Goal: Information Seeking & Learning: Learn about a topic

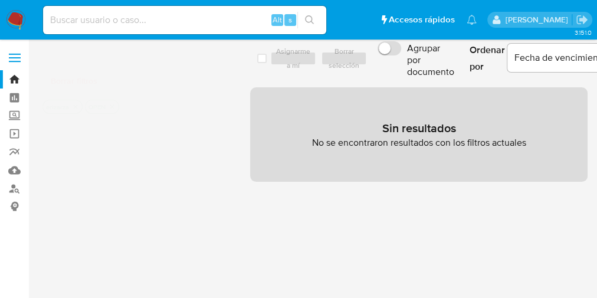
click at [124, 27] on input at bounding box center [184, 19] width 283 height 15
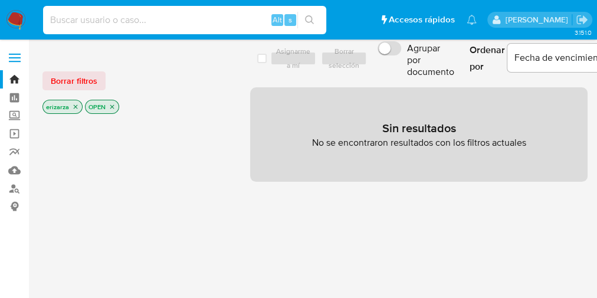
paste input "1059744217"
type input "1059744217"
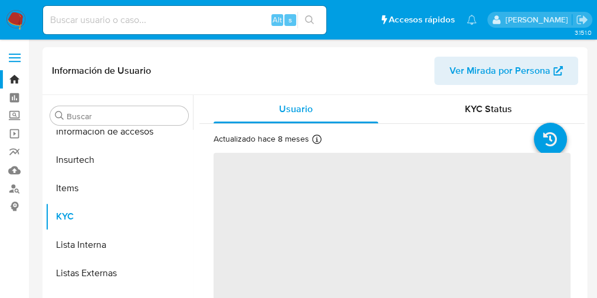
scroll to position [470, 0]
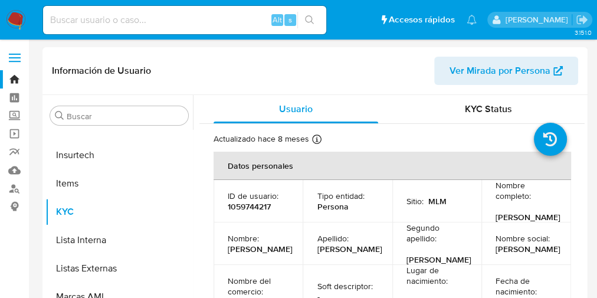
select select "10"
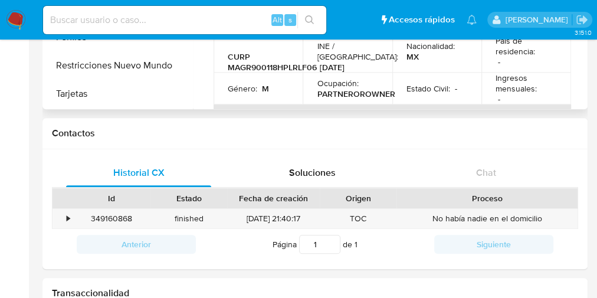
scroll to position [330, 0]
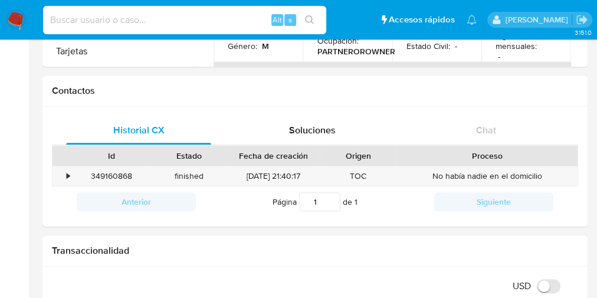
click at [119, 14] on input at bounding box center [184, 19] width 283 height 15
paste input "2589940379"
type input "2589940379"
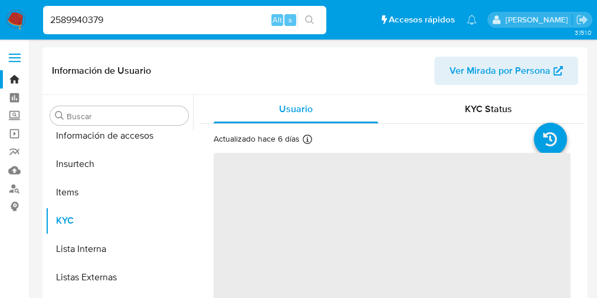
scroll to position [470, 0]
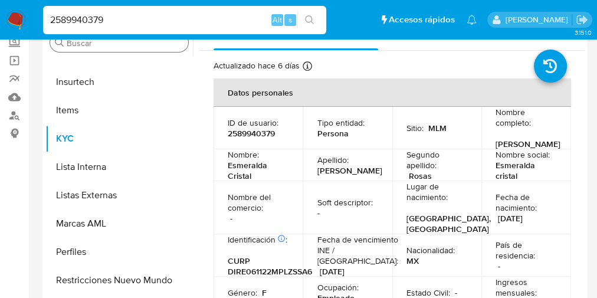
select select "10"
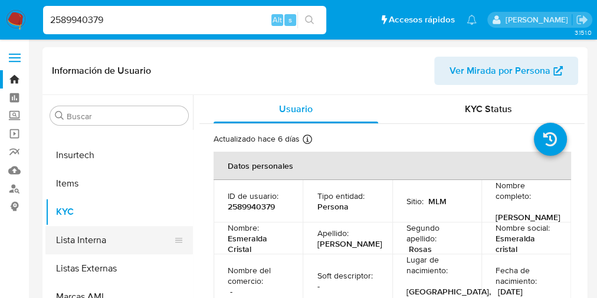
scroll to position [141, 0]
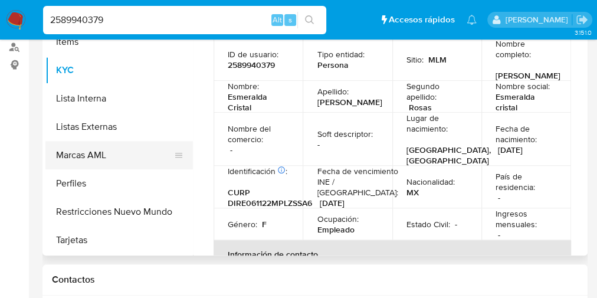
click at [118, 159] on button "Marcas AML" at bounding box center [114, 155] width 138 height 28
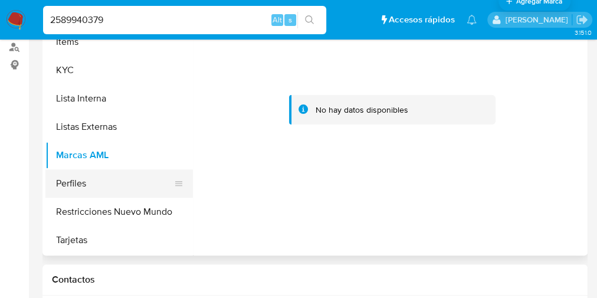
click at [93, 182] on button "Perfiles" at bounding box center [114, 183] width 138 height 28
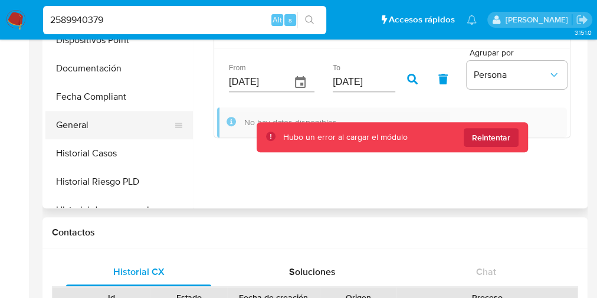
click at [84, 129] on button "General" at bounding box center [114, 125] width 138 height 28
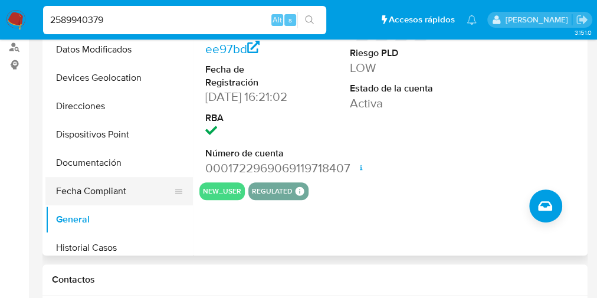
scroll to position [0, 0]
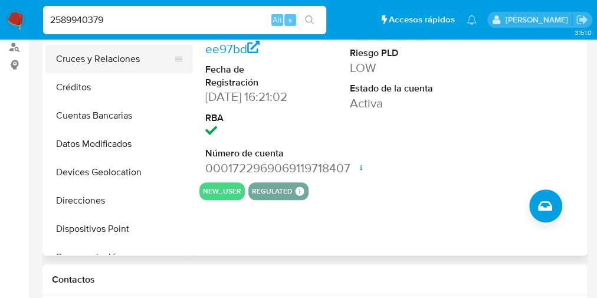
click at [94, 67] on button "Cruces y Relaciones" at bounding box center [114, 59] width 138 height 28
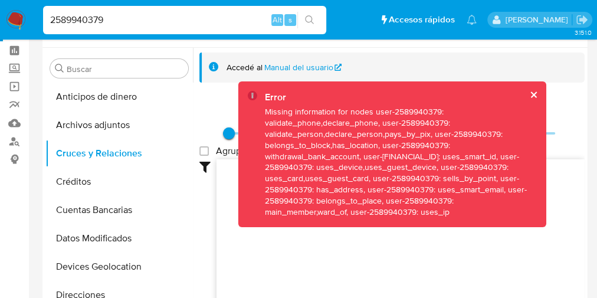
click at [530, 91] on button "cerrar" at bounding box center [533, 95] width 8 height 8
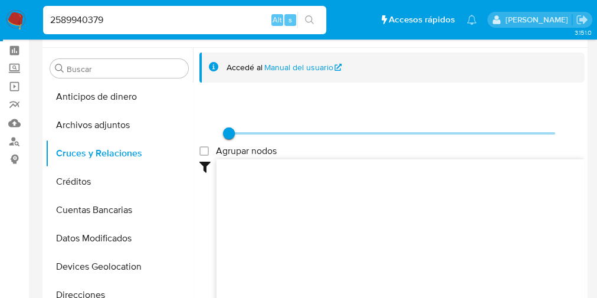
drag, startPoint x: 236, startPoint y: 130, endPoint x: 348, endPoint y: 130, distance: 112.6
click at [350, 129] on span at bounding box center [392, 133] width 326 height 18
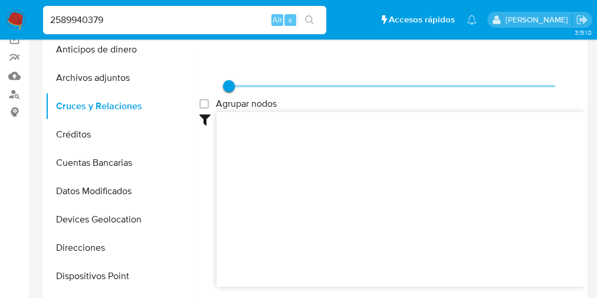
drag, startPoint x: 108, startPoint y: 19, endPoint x: 0, endPoint y: 9, distance: 108.3
click at [0, 9] on nav "Pausado Ver notificaciones 2589940379 Alt s Accesos rápidos Presiona las siguie…" at bounding box center [298, 19] width 597 height 39
paste input "38353148"
type input "38353148"
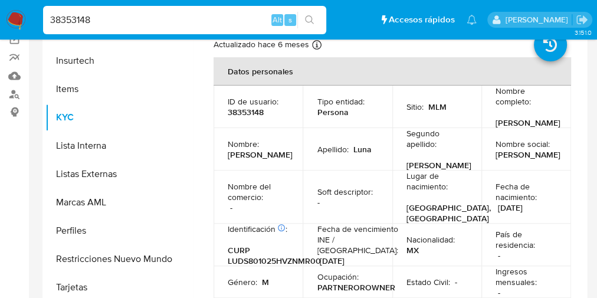
select select "10"
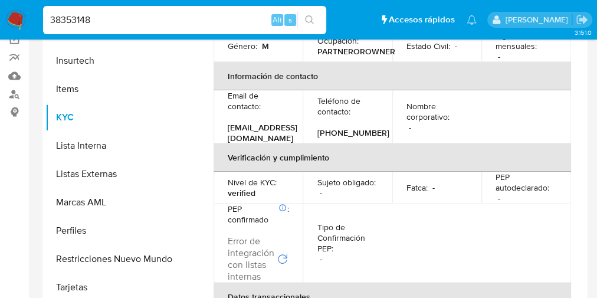
drag, startPoint x: 135, startPoint y: 17, endPoint x: 31, endPoint y: 9, distance: 104.7
click at [31, 9] on nav "Pausado Ver notificaciones 38353148 Alt s Accesos rápidos Presiona las siguient…" at bounding box center [298, 19] width 597 height 39
paste input "76272810"
type input "376272810"
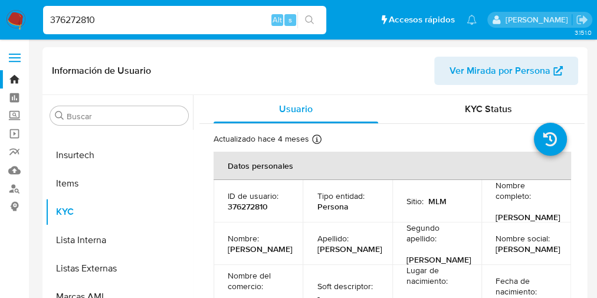
select select "10"
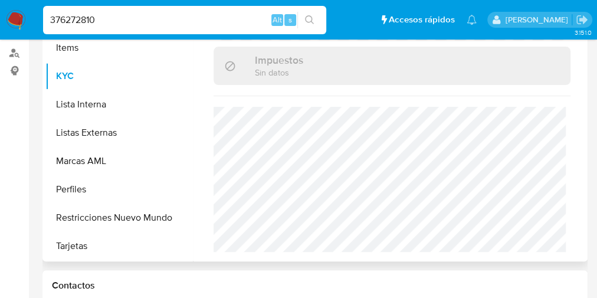
scroll to position [141, 0]
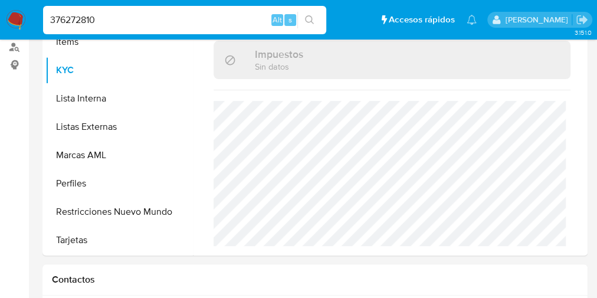
drag, startPoint x: 106, startPoint y: 18, endPoint x: 36, endPoint y: 9, distance: 70.8
click at [36, 9] on nav "Pausado Ver notificaciones 376272810 Alt s Accesos rápidos Presiona las siguien…" at bounding box center [298, 19] width 597 height 39
paste input "126676357"
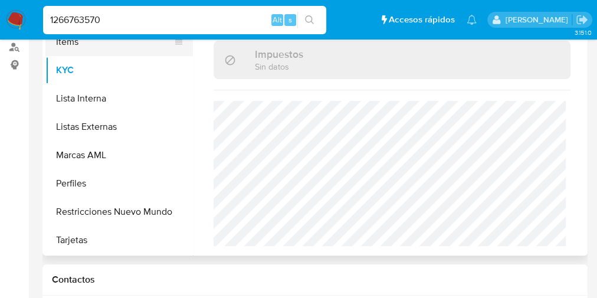
type input "1266763570"
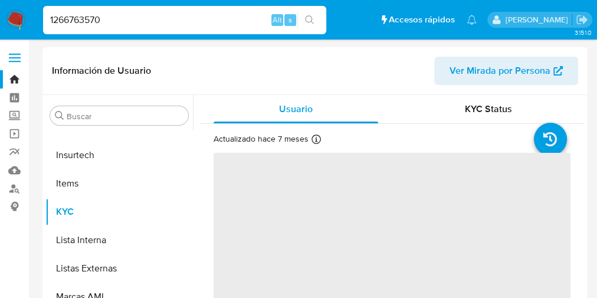
scroll to position [47, 0]
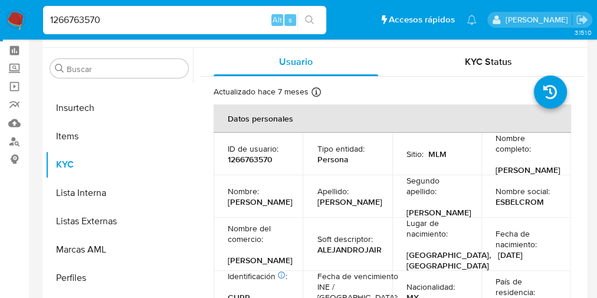
select select "10"
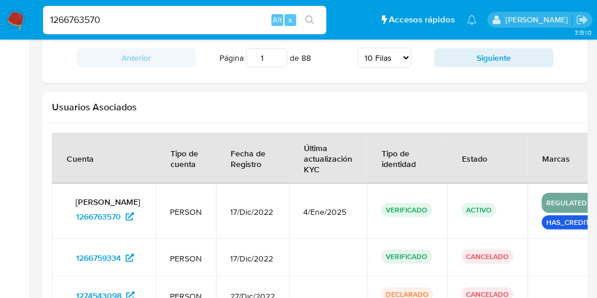
scroll to position [1536, 0]
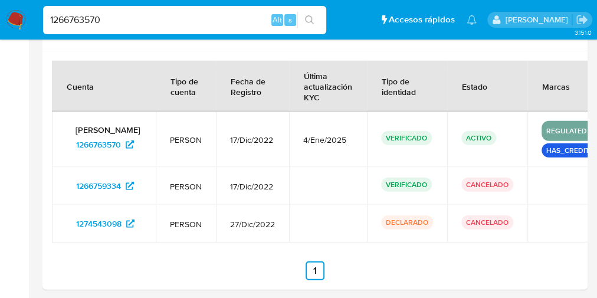
drag, startPoint x: 337, startPoint y: 195, endPoint x: 595, endPoint y: 182, distance: 259.1
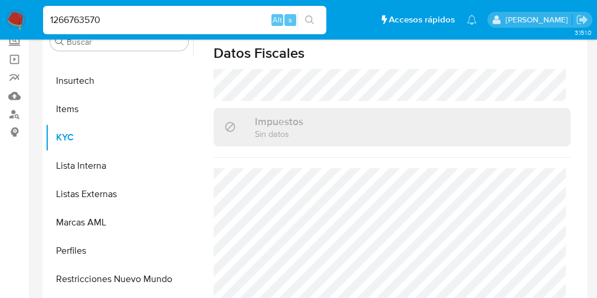
scroll to position [121, 0]
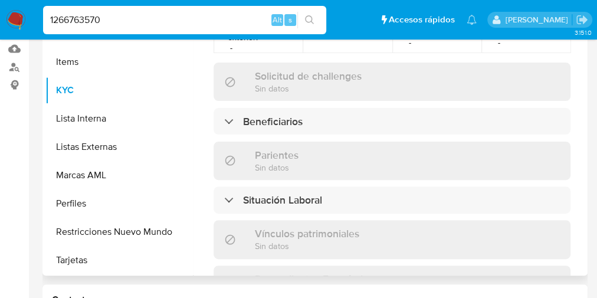
scroll to position [394, 0]
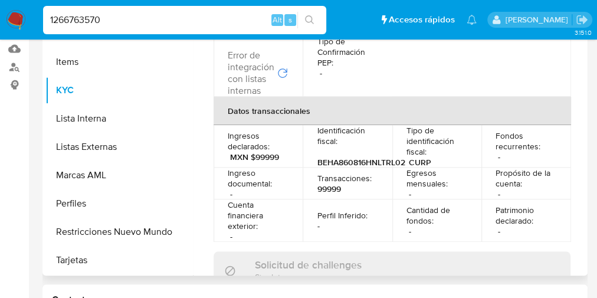
click at [264, 156] on p "MXN $99999" at bounding box center [254, 157] width 49 height 11
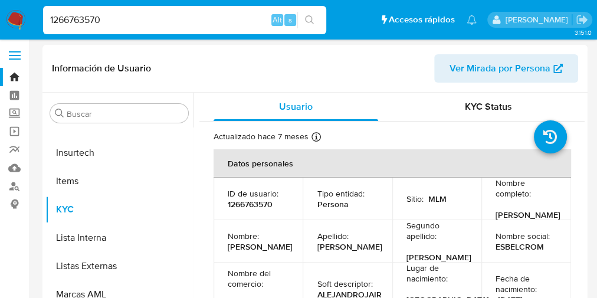
scroll to position [0, 0]
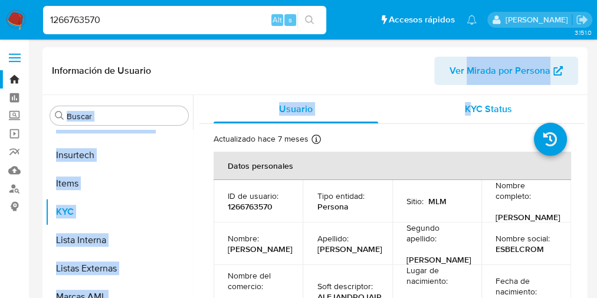
drag, startPoint x: 470, startPoint y: 91, endPoint x: 463, endPoint y: 99, distance: 10.4
click at [463, 98] on div "Información de Usuario Ver Mirada por Persona Buscar Anticipos de dinero Archiv…" at bounding box center [314, 222] width 545 height 350
click at [465, 106] on span "KYC Status" at bounding box center [488, 109] width 47 height 14
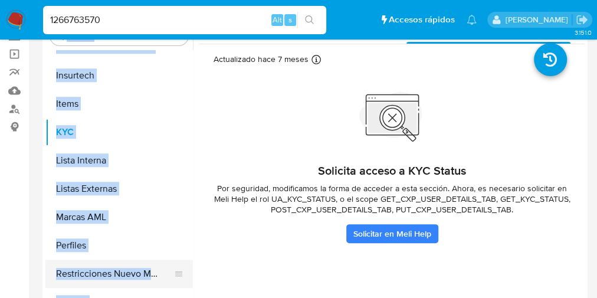
scroll to position [94, 0]
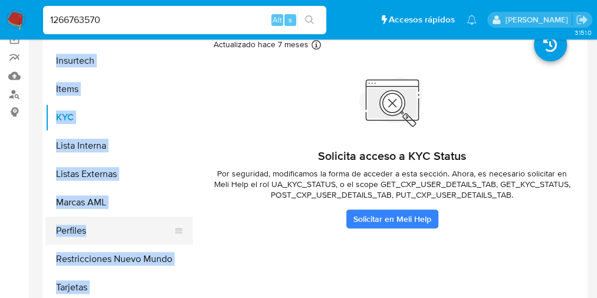
click at [79, 220] on button "Perfiles" at bounding box center [114, 230] width 138 height 28
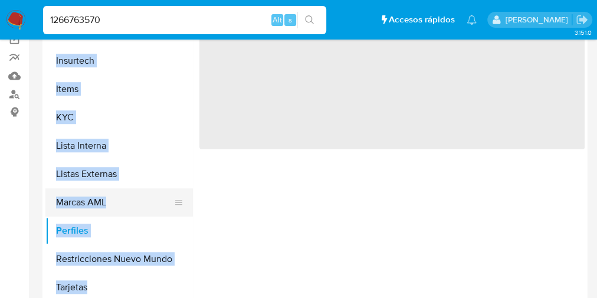
click at [163, 204] on button "Marcas AML" at bounding box center [114, 202] width 138 height 28
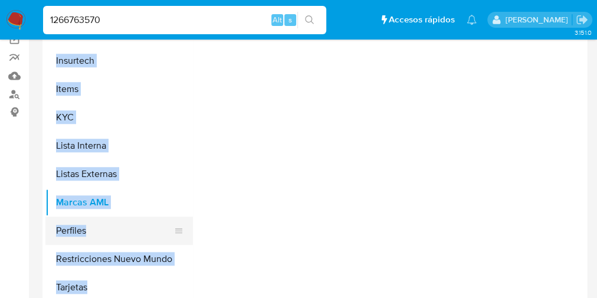
click at [88, 233] on button "Perfiles" at bounding box center [114, 230] width 138 height 28
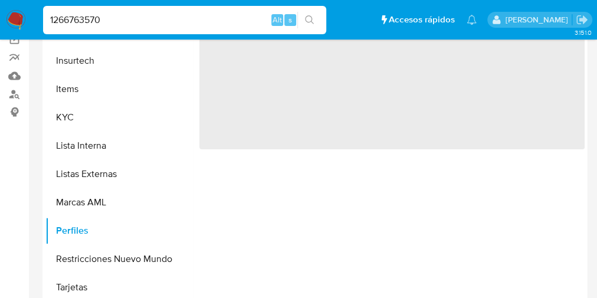
click at [259, 223] on div "‌" at bounding box center [388, 152] width 391 height 302
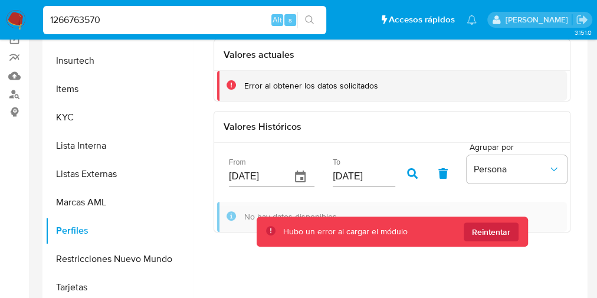
scroll to position [47, 0]
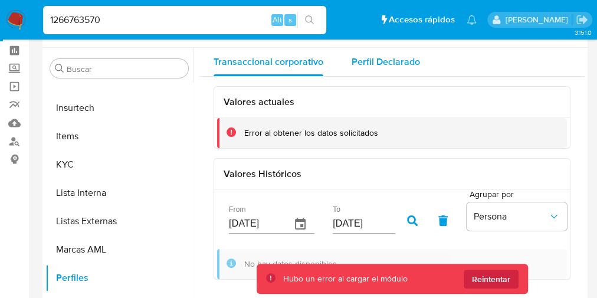
click at [351, 64] on button "Perfil Declarado" at bounding box center [385, 62] width 97 height 28
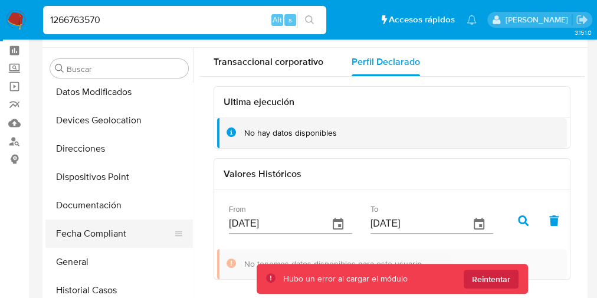
scroll to position [189, 0]
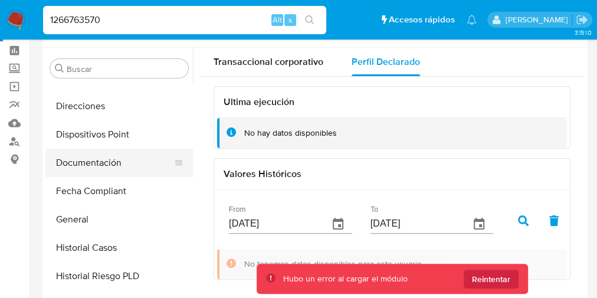
click at [104, 163] on button "Documentación" at bounding box center [114, 163] width 138 height 28
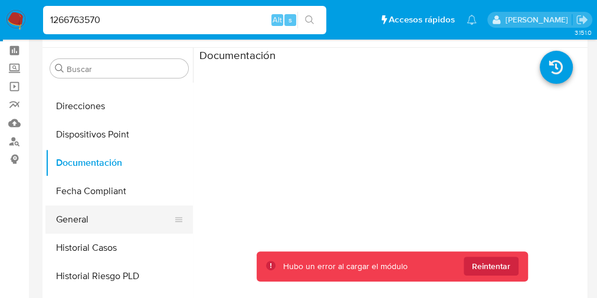
click at [104, 224] on button "General" at bounding box center [114, 219] width 138 height 28
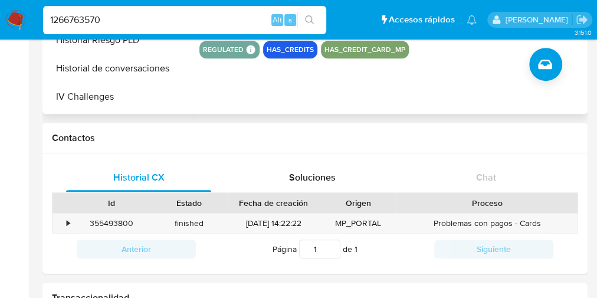
scroll to position [330, 0]
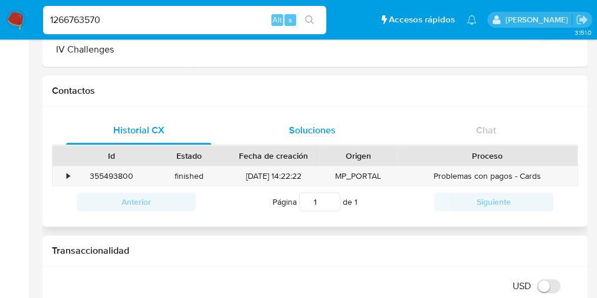
click at [292, 126] on span "Soluciones" at bounding box center [312, 130] width 47 height 14
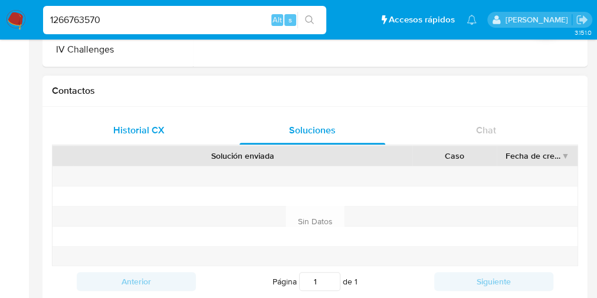
click at [162, 139] on div "Historial CX" at bounding box center [138, 130] width 145 height 28
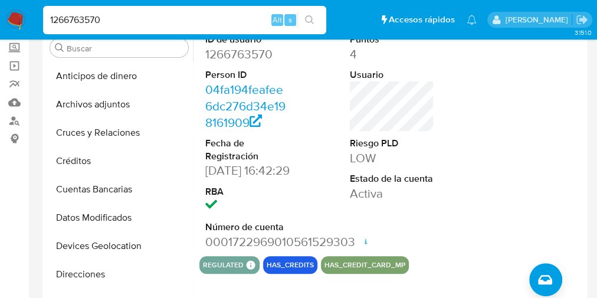
scroll to position [0, 0]
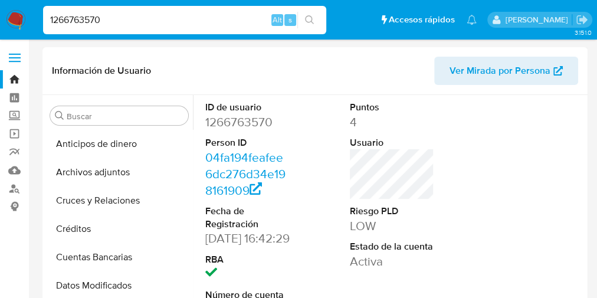
click at [470, 68] on span "Ver Mirada por Persona" at bounding box center [499, 71] width 101 height 28
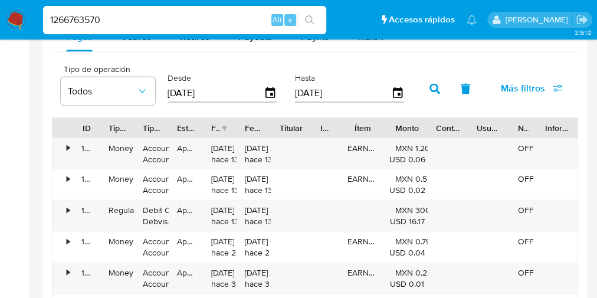
scroll to position [990, 0]
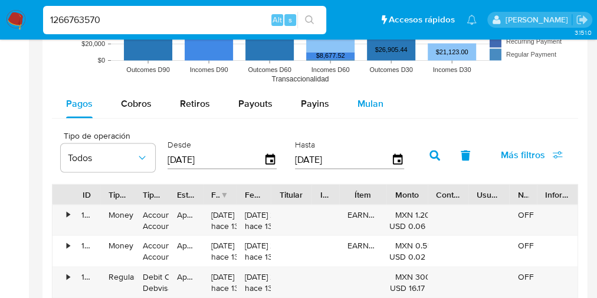
click at [364, 108] on div "Mulan" at bounding box center [370, 104] width 26 height 28
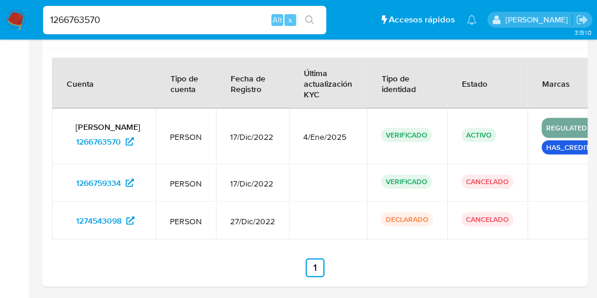
scroll to position [1474, 0]
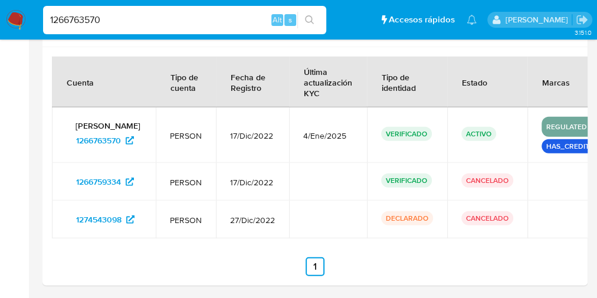
drag, startPoint x: 382, startPoint y: 242, endPoint x: 615, endPoint y: 189, distance: 239.0
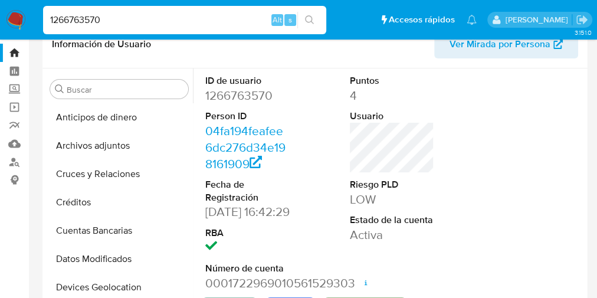
scroll to position [47, 0]
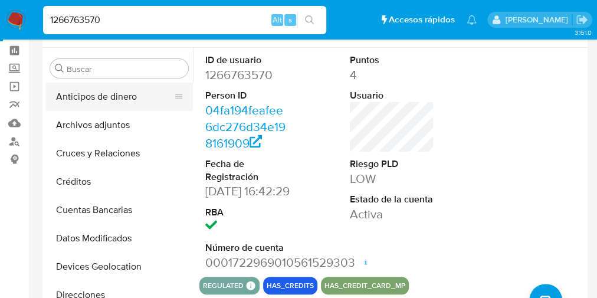
click at [117, 100] on button "Anticipos de dinero" at bounding box center [114, 97] width 138 height 28
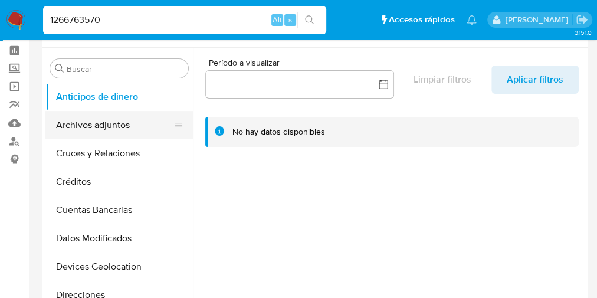
click at [112, 126] on button "Archivos adjuntos" at bounding box center [114, 125] width 138 height 28
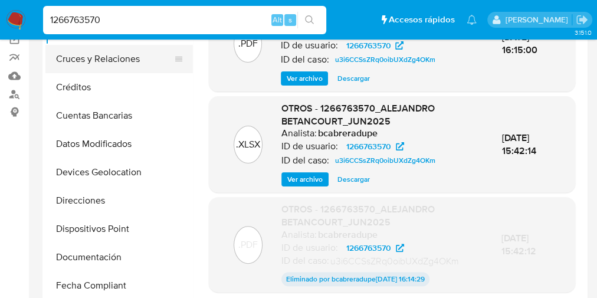
click at [106, 61] on button "Cruces y Relaciones" at bounding box center [114, 59] width 138 height 28
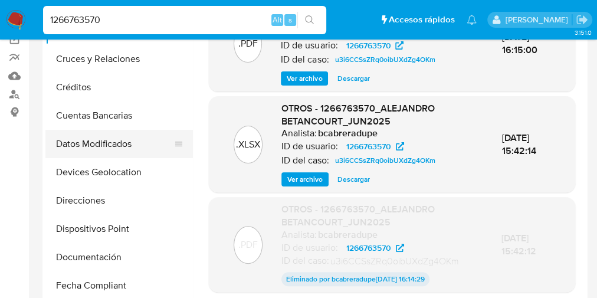
scroll to position [0, 0]
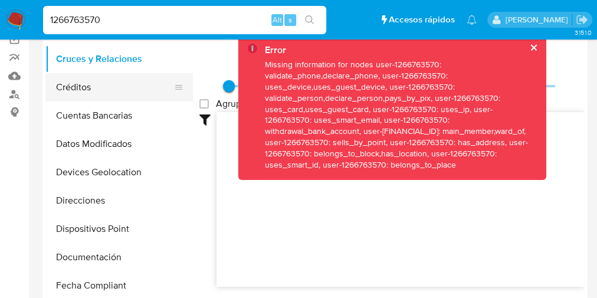
click at [116, 94] on button "Créditos" at bounding box center [114, 87] width 138 height 28
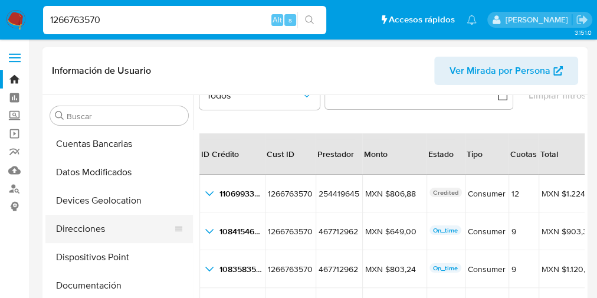
scroll to position [94, 0]
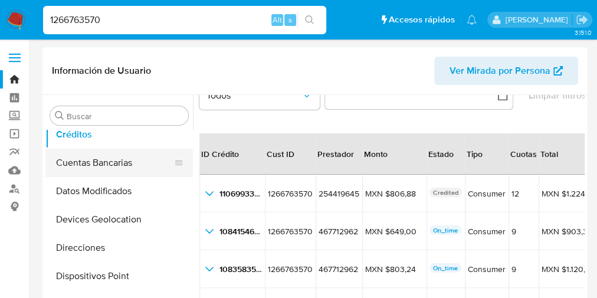
click at [120, 162] on button "Cuentas Bancarias" at bounding box center [114, 163] width 138 height 28
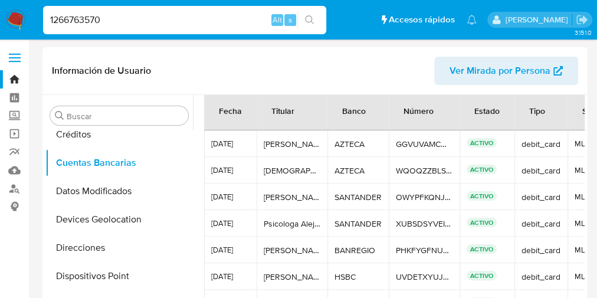
scroll to position [0, 0]
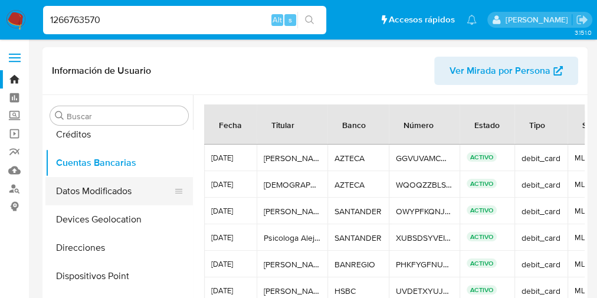
click at [113, 199] on button "Datos Modificados" at bounding box center [114, 191] width 138 height 28
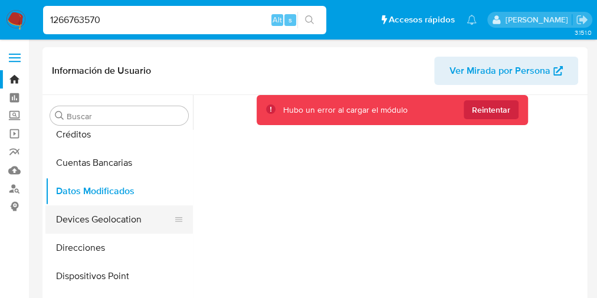
click at [81, 213] on button "Devices Geolocation" at bounding box center [114, 219] width 138 height 28
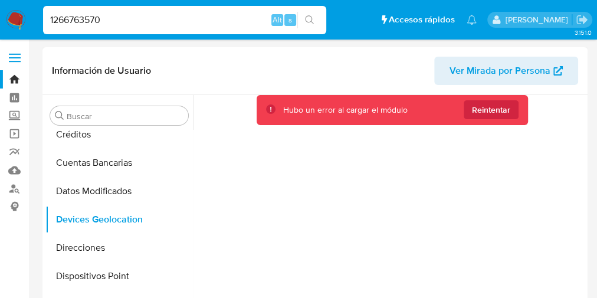
scroll to position [47, 0]
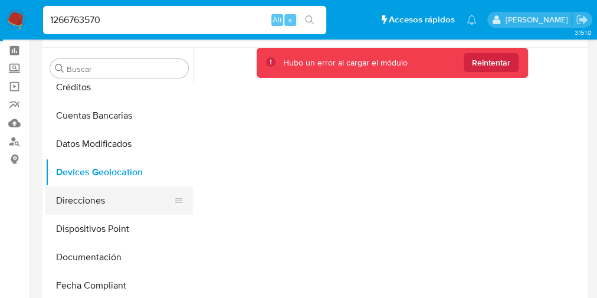
click at [102, 210] on button "Direcciones" at bounding box center [114, 200] width 138 height 28
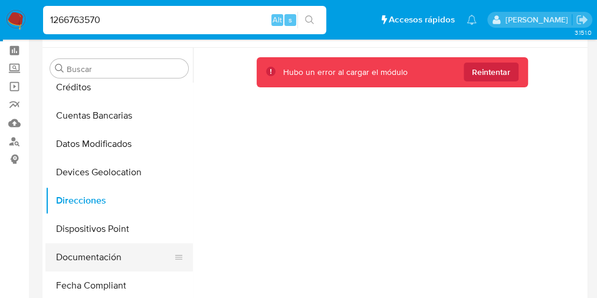
click at [105, 256] on button "Documentación" at bounding box center [114, 257] width 138 height 28
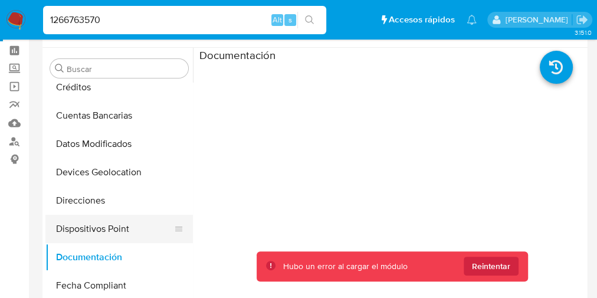
scroll to position [141, 0]
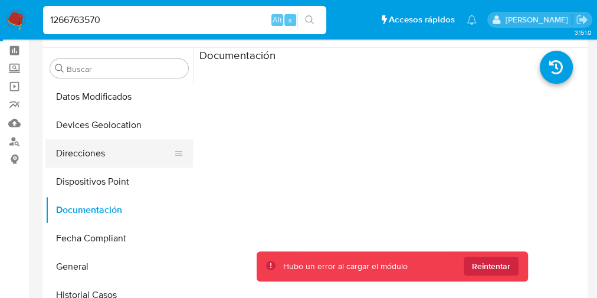
click at [110, 160] on button "Direcciones" at bounding box center [114, 153] width 138 height 28
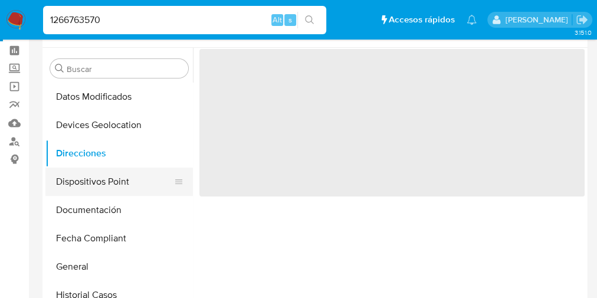
click at [109, 180] on button "Dispositivos Point" at bounding box center [114, 181] width 138 height 28
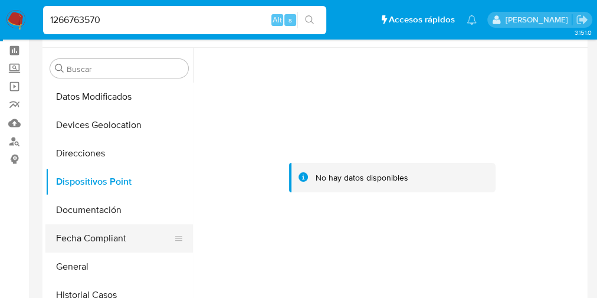
click at [120, 235] on button "Fecha Compliant" at bounding box center [114, 238] width 138 height 28
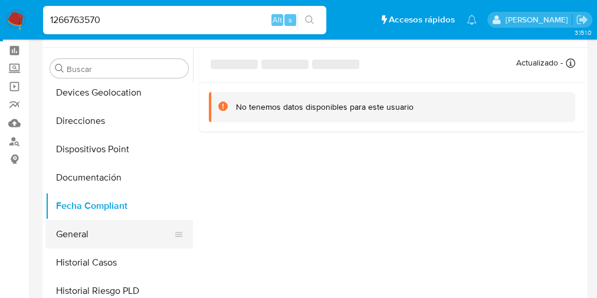
scroll to position [189, 0]
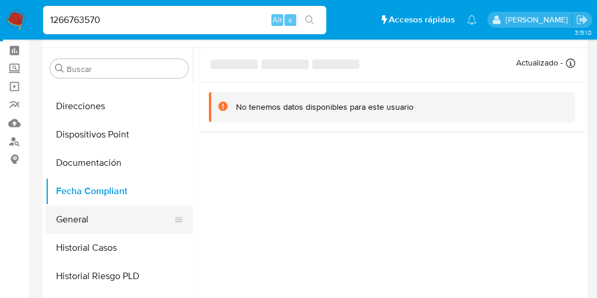
click at [125, 225] on button "General" at bounding box center [114, 219] width 138 height 28
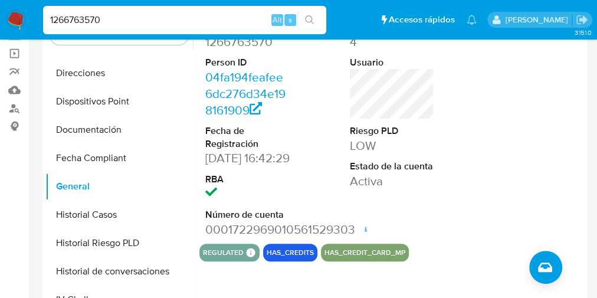
scroll to position [59, 0]
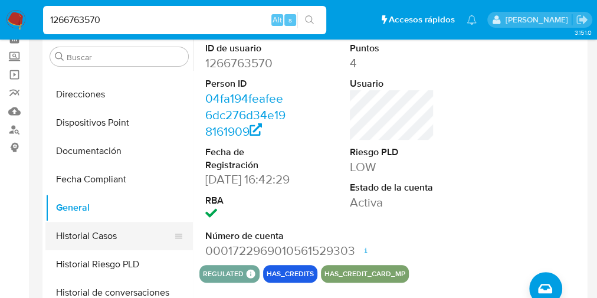
click at [104, 238] on button "Historial Casos" at bounding box center [114, 236] width 138 height 28
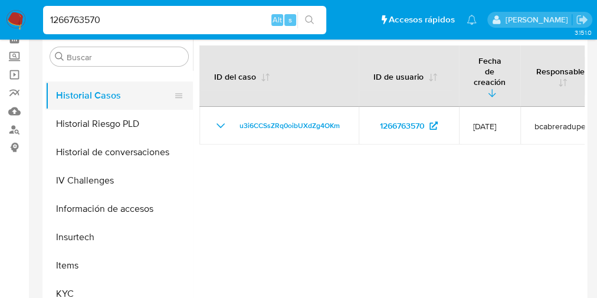
scroll to position [330, 0]
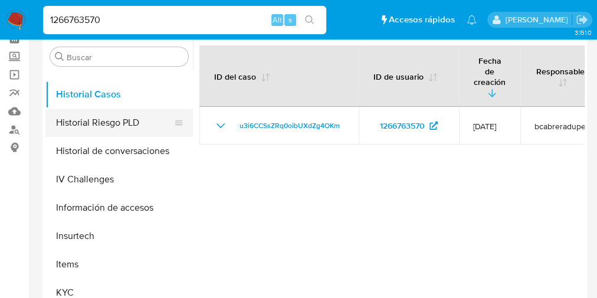
click at [104, 122] on button "Historial Riesgo PLD" at bounding box center [114, 122] width 138 height 28
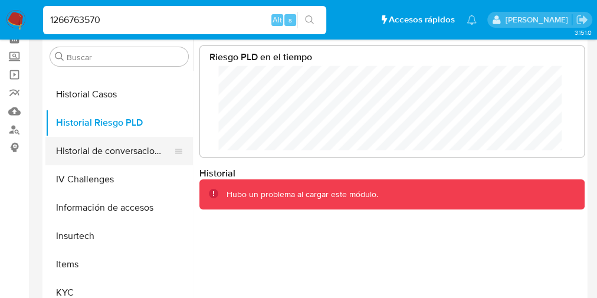
scroll to position [88, 361]
click at [98, 153] on button "Historial de conversaciones" at bounding box center [114, 151] width 138 height 28
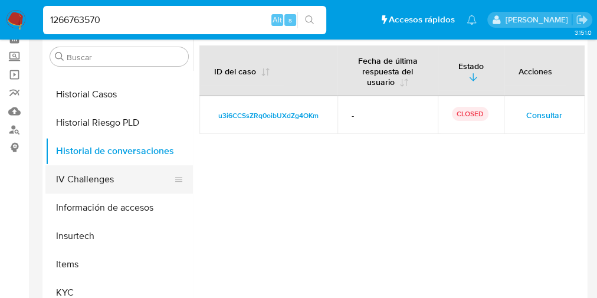
click at [98, 183] on button "IV Challenges" at bounding box center [114, 179] width 138 height 28
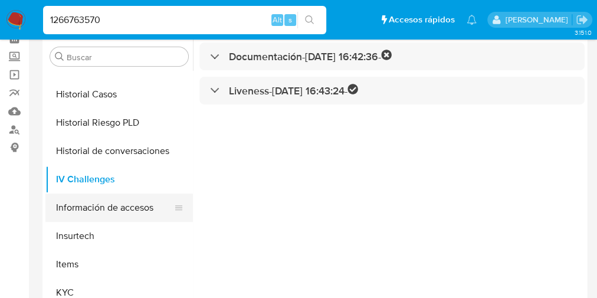
click at [96, 206] on button "Información de accesos" at bounding box center [114, 207] width 138 height 28
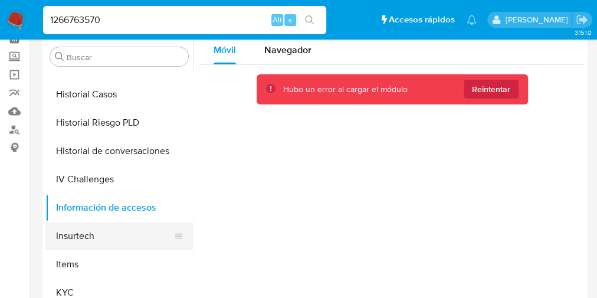
click at [101, 242] on button "Insurtech" at bounding box center [114, 236] width 138 height 28
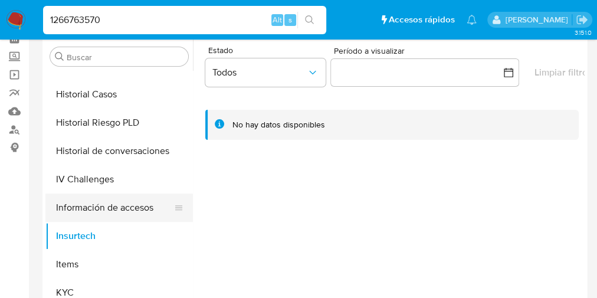
click at [89, 209] on button "Información de accesos" at bounding box center [114, 207] width 138 height 28
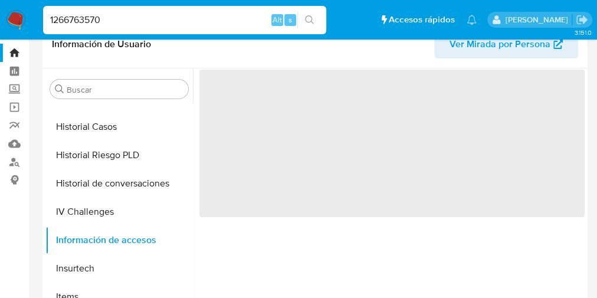
scroll to position [12, 0]
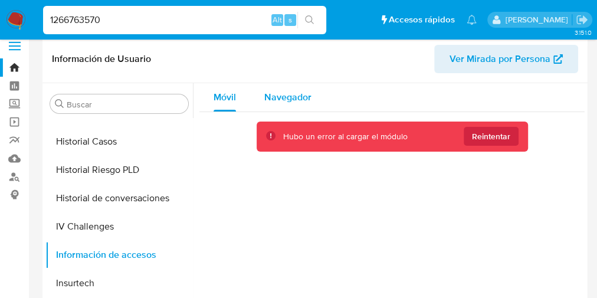
click at [275, 94] on span "Navegador" at bounding box center [287, 97] width 47 height 14
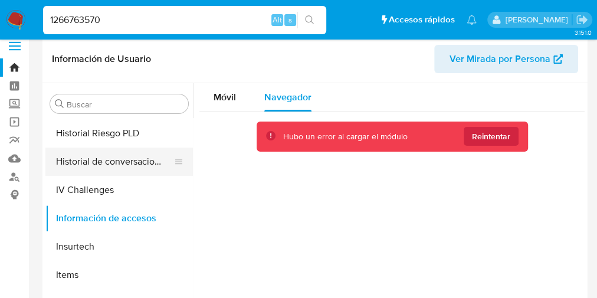
scroll to position [424, 0]
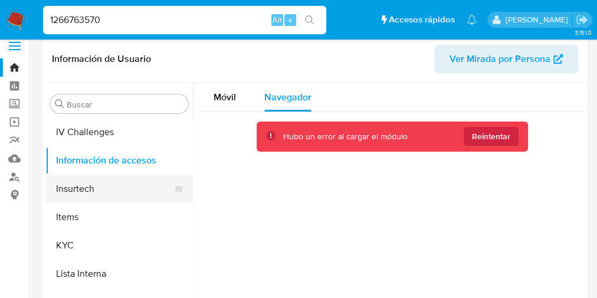
click at [84, 186] on button "Insurtech" at bounding box center [114, 188] width 138 height 28
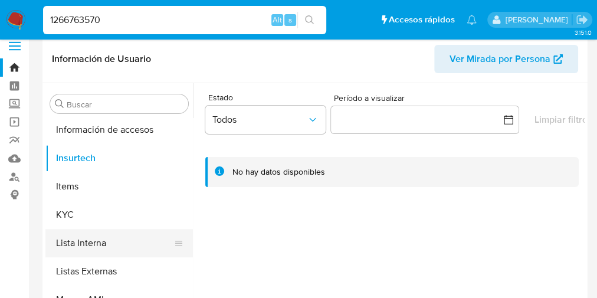
scroll to position [470, 0]
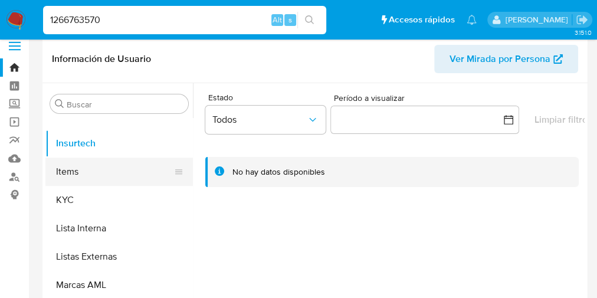
click at [116, 175] on button "Items" at bounding box center [114, 171] width 138 height 28
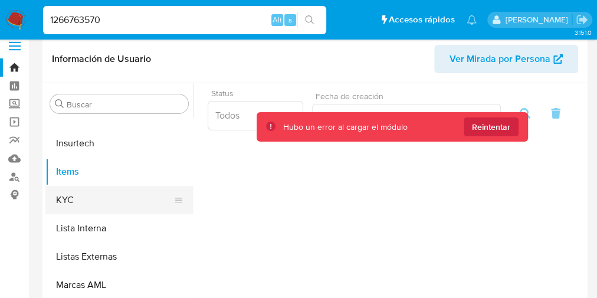
click at [106, 196] on button "KYC" at bounding box center [114, 200] width 138 height 28
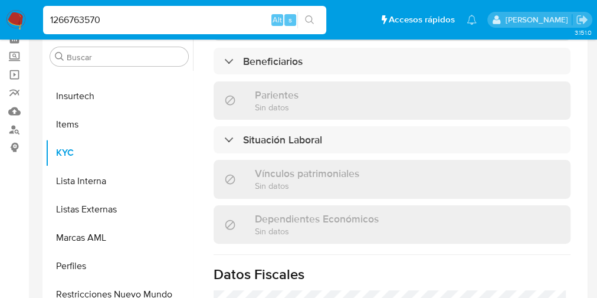
scroll to position [707, 0]
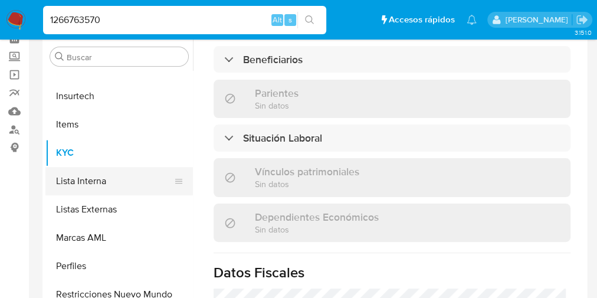
click at [110, 189] on button "Lista Interna" at bounding box center [114, 181] width 138 height 28
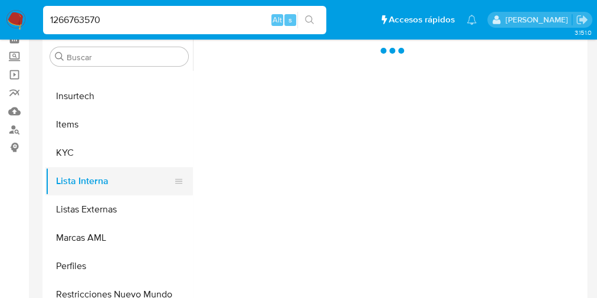
scroll to position [0, 0]
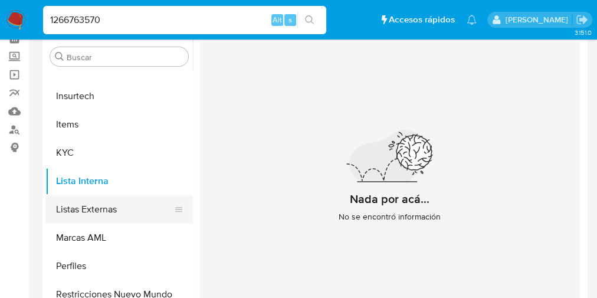
click at [130, 213] on button "Listas Externas" at bounding box center [114, 209] width 138 height 28
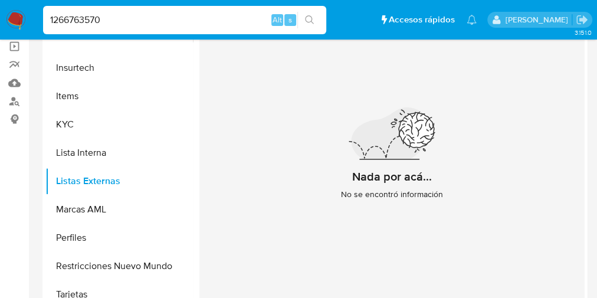
scroll to position [106, 0]
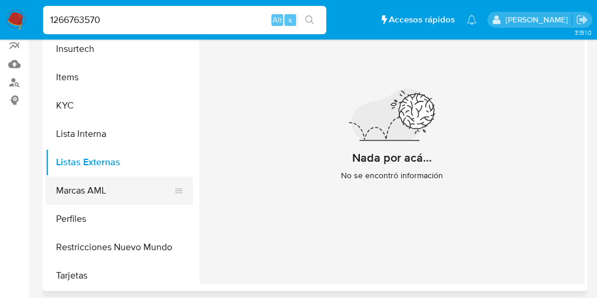
click at [87, 197] on button "Marcas AML" at bounding box center [114, 190] width 138 height 28
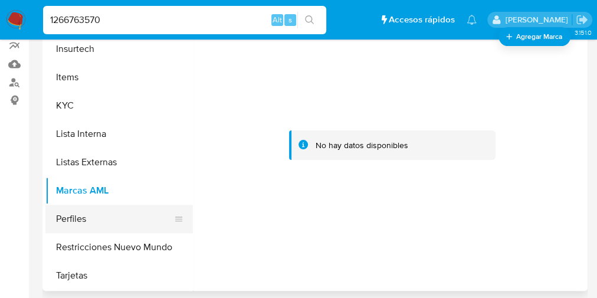
click at [60, 229] on button "Perfiles" at bounding box center [114, 219] width 138 height 28
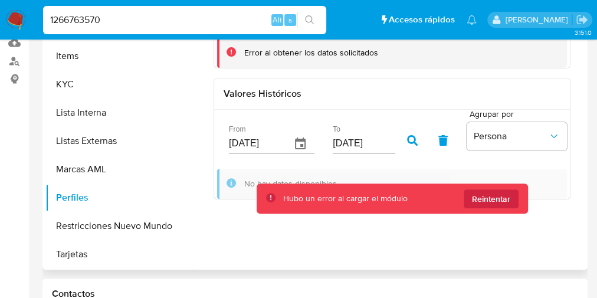
scroll to position [200, 0]
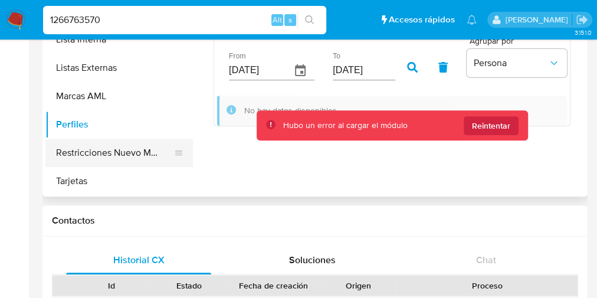
click at [110, 144] on button "Restricciones Nuevo Mundo" at bounding box center [114, 153] width 138 height 28
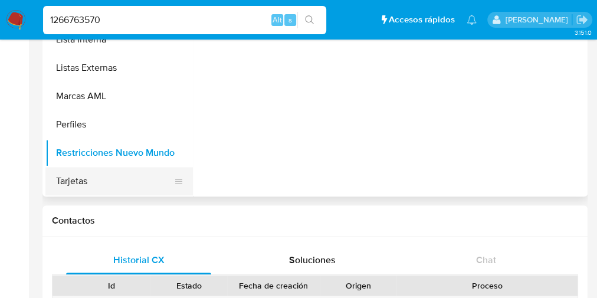
click at [89, 183] on button "Tarjetas" at bounding box center [114, 181] width 138 height 28
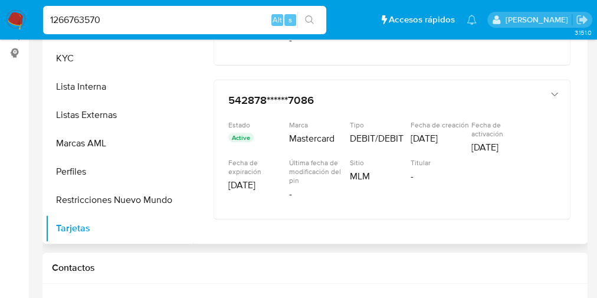
scroll to position [628, 0]
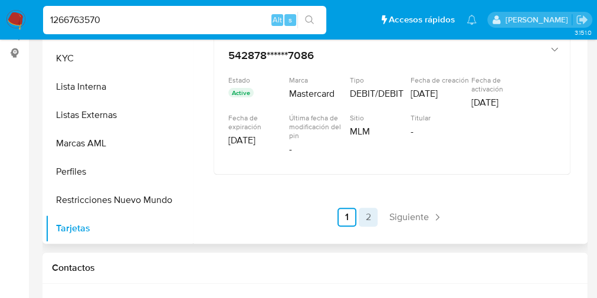
click at [365, 212] on link "2" at bounding box center [367, 217] width 19 height 19
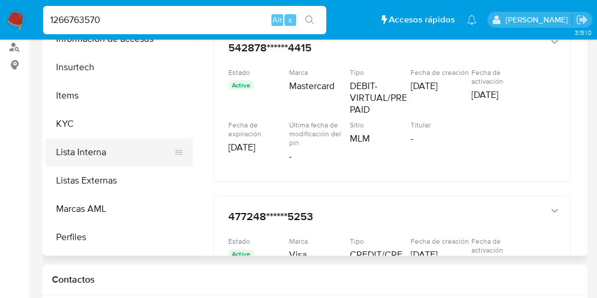
scroll to position [376, 0]
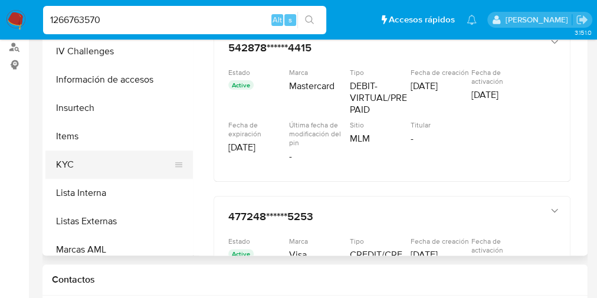
click at [103, 161] on button "KYC" at bounding box center [114, 164] width 138 height 28
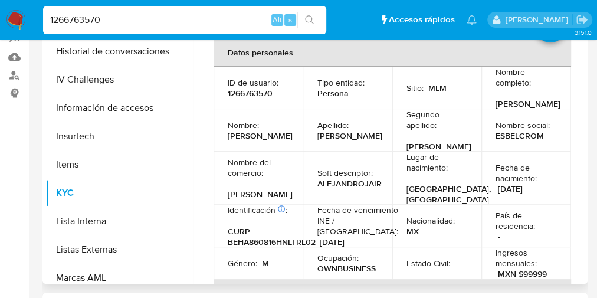
scroll to position [0, 0]
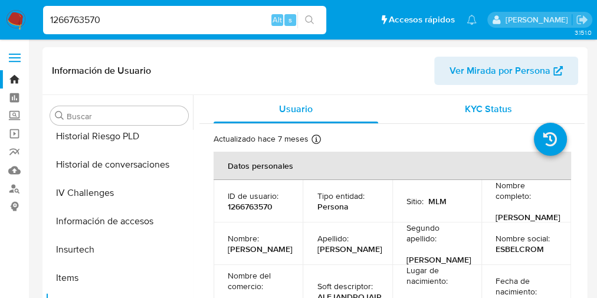
click at [460, 116] on div "KYC Status" at bounding box center [488, 109] width 164 height 28
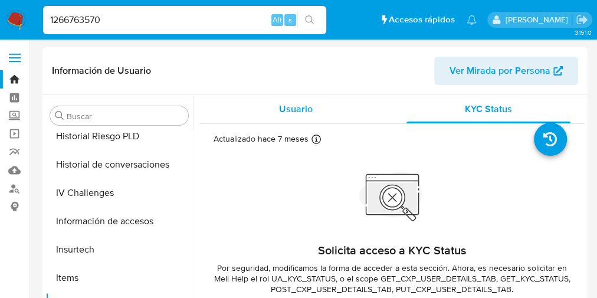
click at [255, 113] on div "Usuario" at bounding box center [295, 109] width 164 height 28
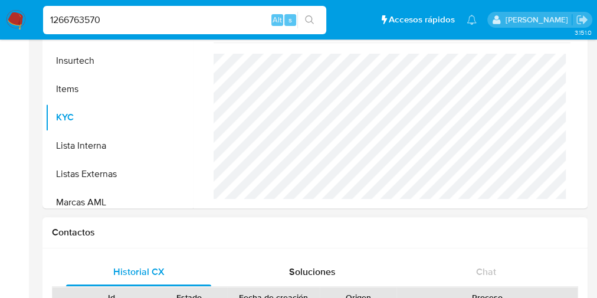
scroll to position [377, 0]
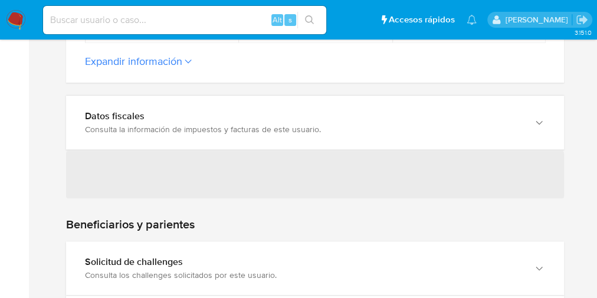
scroll to position [398, 0]
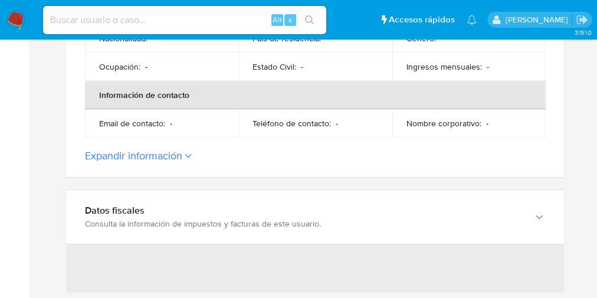
click at [185, 152] on label "Expandir información" at bounding box center [315, 155] width 460 height 13
click at [182, 152] on button "Expandir información" at bounding box center [133, 155] width 97 height 13
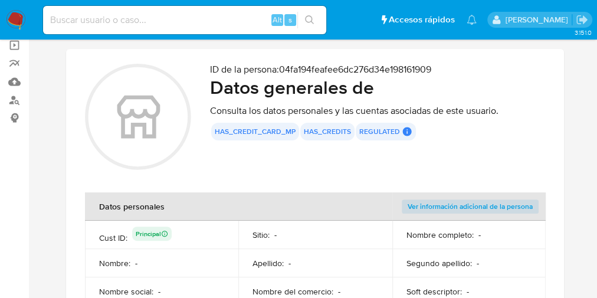
scroll to position [0, 0]
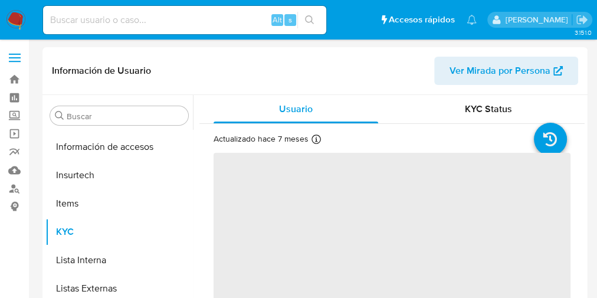
scroll to position [470, 0]
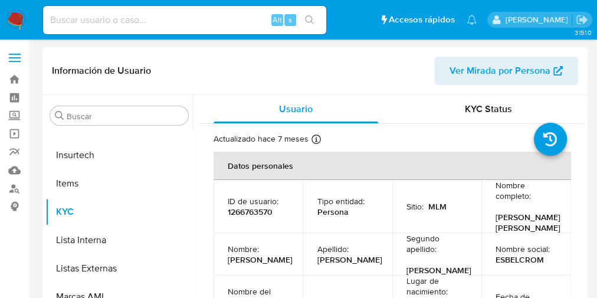
select select "10"
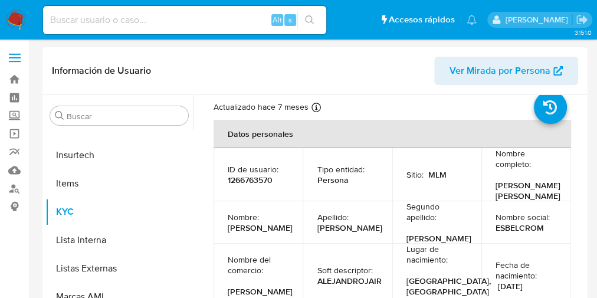
scroll to position [47, 0]
